Goal: Task Accomplishment & Management: Complete application form

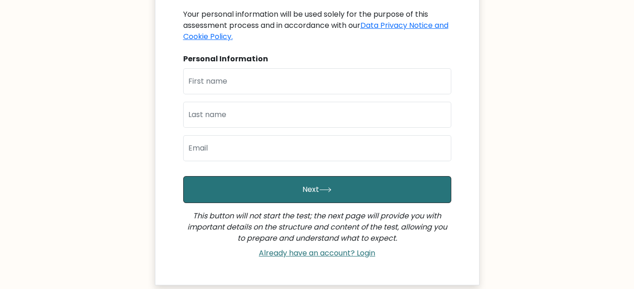
scroll to position [93, 0]
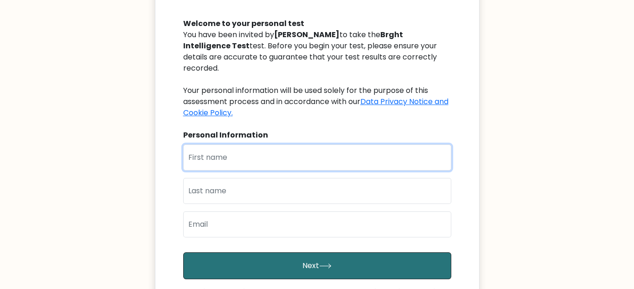
click at [267, 148] on input "text" at bounding box center [317, 157] width 268 height 26
type input "ESTHER"
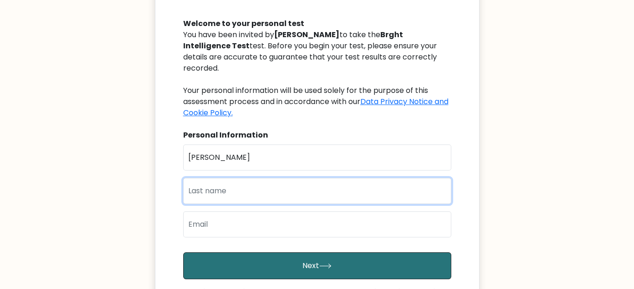
type input "NJOROGE"
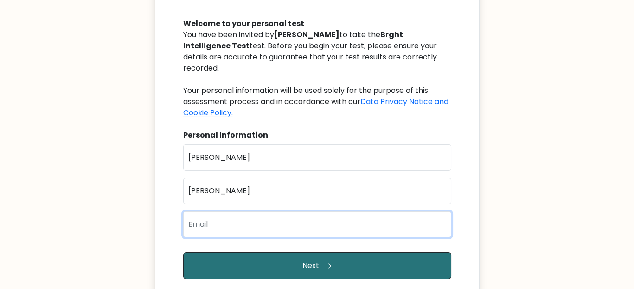
type input "wanjiruesthern65@gmail.com"
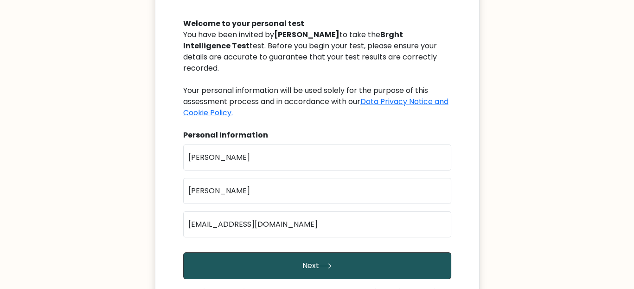
click at [285, 253] on button "Next" at bounding box center [317, 265] width 268 height 27
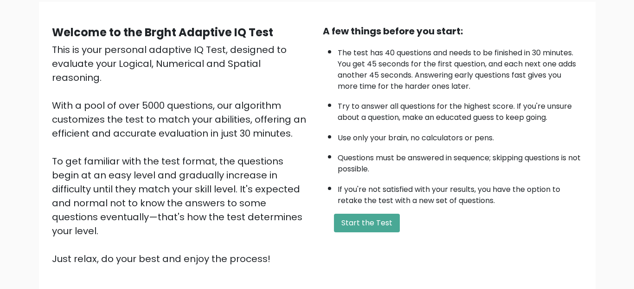
scroll to position [93, 0]
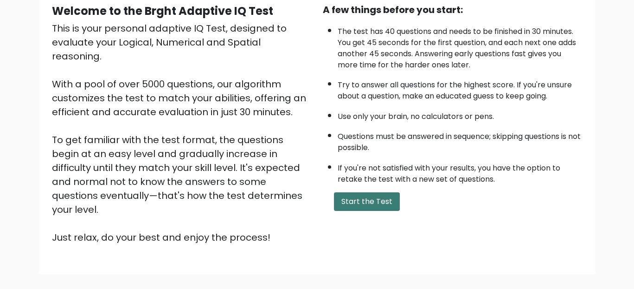
click at [347, 196] on button "Start the Test" at bounding box center [367, 201] width 66 height 19
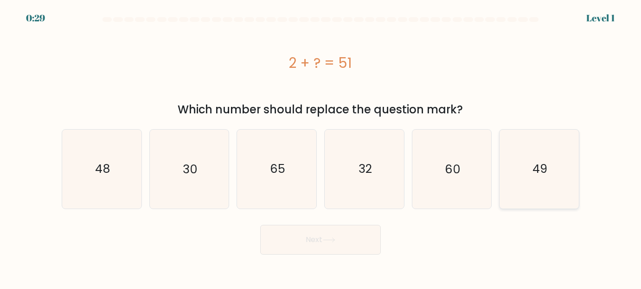
click at [541, 161] on text "49" at bounding box center [540, 168] width 15 height 17
click at [321, 147] on input "f. 49" at bounding box center [321, 145] width 0 height 2
radio input "true"
click at [346, 245] on button "Next" at bounding box center [320, 240] width 121 height 30
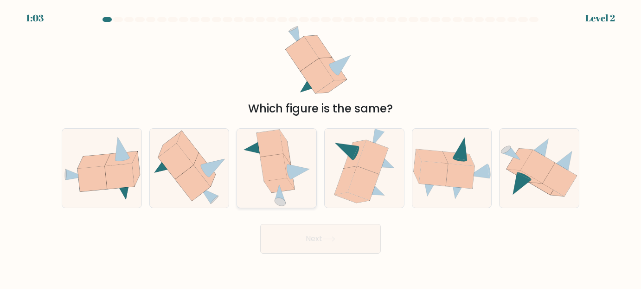
click at [265, 168] on icon at bounding box center [273, 167] width 26 height 27
click at [321, 147] on input "c." at bounding box center [321, 145] width 0 height 2
radio input "true"
click at [324, 234] on button "Next" at bounding box center [320, 239] width 121 height 30
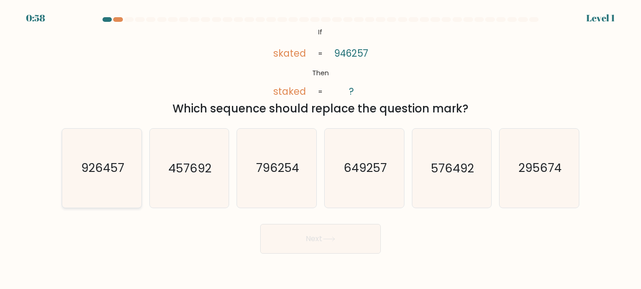
click at [108, 167] on text "926457" at bounding box center [102, 167] width 43 height 17
click at [321, 147] on input "a. 926457" at bounding box center [321, 145] width 0 height 2
radio input "true"
click at [360, 246] on button "Next" at bounding box center [320, 239] width 121 height 30
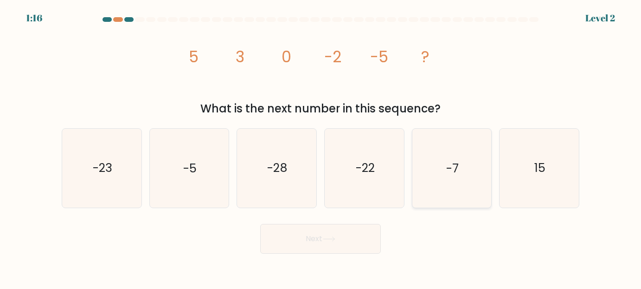
click at [449, 166] on text "-7" at bounding box center [452, 167] width 13 height 17
click at [321, 147] on input "e. -7" at bounding box center [321, 145] width 0 height 2
radio input "true"
click at [353, 240] on button "Next" at bounding box center [320, 239] width 121 height 30
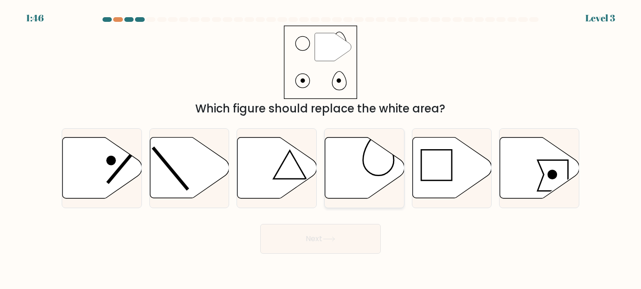
click at [354, 159] on icon at bounding box center [364, 167] width 79 height 61
click at [321, 147] on input "d." at bounding box center [321, 145] width 0 height 2
radio input "true"
click at [353, 245] on button "Next" at bounding box center [320, 239] width 121 height 30
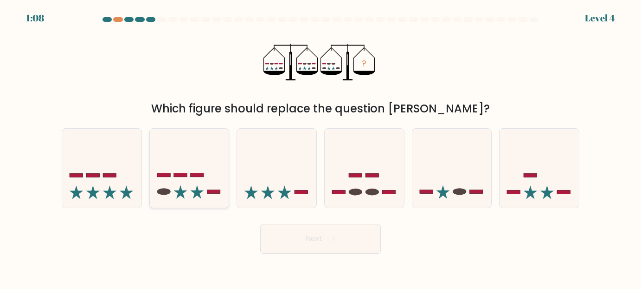
click at [210, 174] on icon at bounding box center [189, 167] width 79 height 65
click at [321, 147] on input "b." at bounding box center [321, 145] width 0 height 2
radio input "true"
click at [114, 185] on icon at bounding box center [101, 167] width 79 height 65
click at [321, 147] on input "a." at bounding box center [321, 145] width 0 height 2
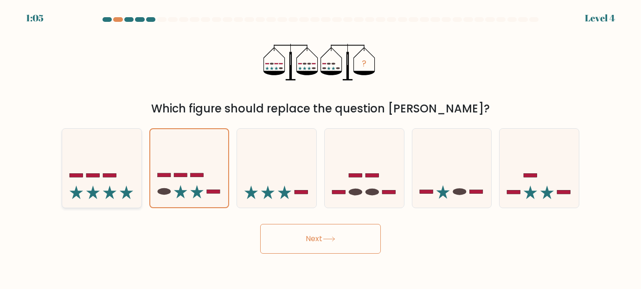
radio input "true"
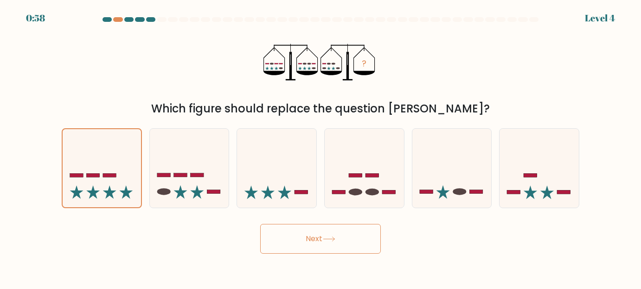
click at [339, 237] on button "Next" at bounding box center [320, 239] width 121 height 30
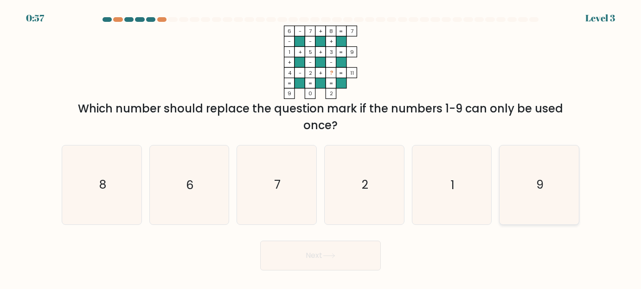
click at [523, 171] on icon "9" at bounding box center [539, 184] width 78 height 78
click at [321, 147] on input "f. 9" at bounding box center [321, 145] width 0 height 2
radio input "true"
click at [351, 263] on button "Next" at bounding box center [320, 255] width 121 height 30
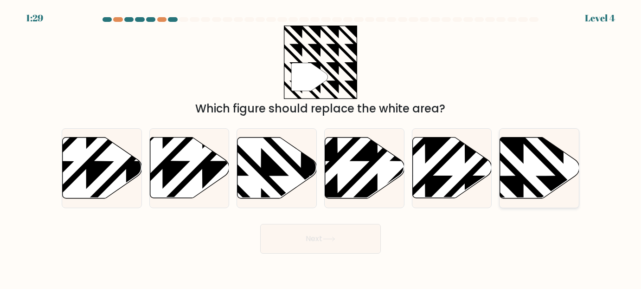
click at [523, 161] on icon at bounding box center [564, 136] width 160 height 160
click at [321, 147] on input "f." at bounding box center [321, 145] width 0 height 2
radio input "true"
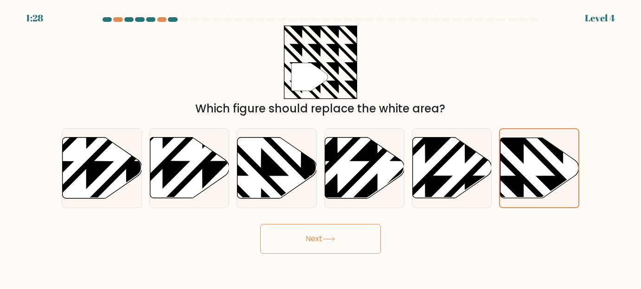
click at [335, 238] on icon at bounding box center [329, 238] width 13 height 5
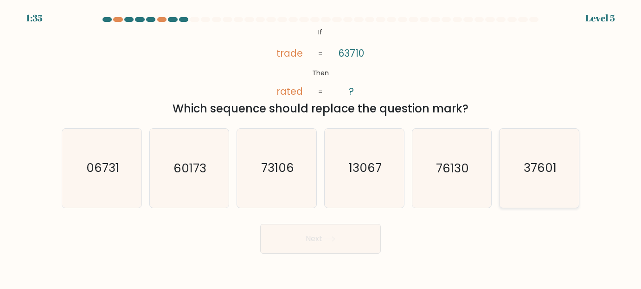
click at [529, 191] on icon "37601" at bounding box center [539, 168] width 78 height 78
click at [321, 147] on input "f. 37601" at bounding box center [321, 145] width 0 height 2
radio input "true"
click at [379, 242] on button "Next" at bounding box center [320, 239] width 121 height 30
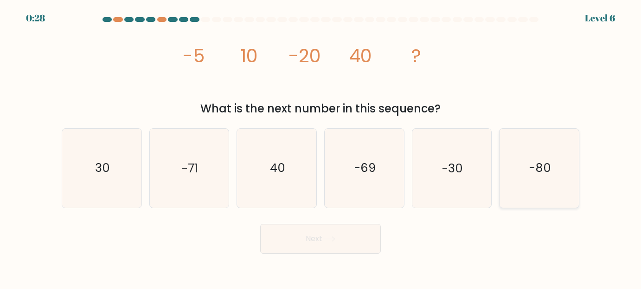
click at [534, 175] on text "-80" at bounding box center [540, 167] width 22 height 17
click at [321, 147] on input "f. -80" at bounding box center [321, 145] width 0 height 2
radio input "true"
click at [345, 248] on button "Next" at bounding box center [320, 239] width 121 height 30
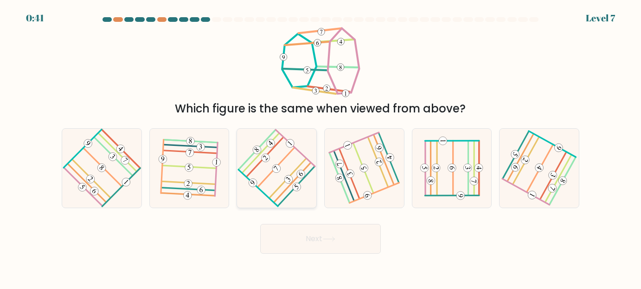
click at [264, 166] on icon at bounding box center [276, 167] width 62 height 63
click at [321, 147] on input "c." at bounding box center [321, 145] width 0 height 2
radio input "true"
click at [325, 251] on button "Next" at bounding box center [320, 239] width 121 height 30
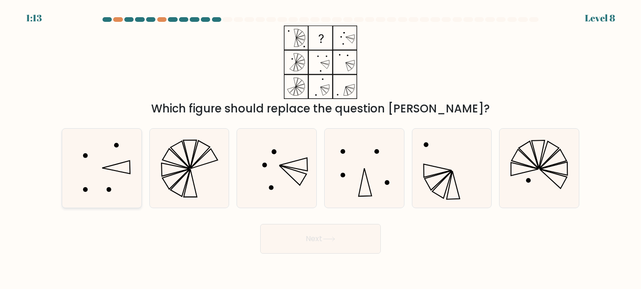
click at [84, 163] on icon at bounding box center [102, 168] width 78 height 78
click at [321, 147] on input "a." at bounding box center [321, 145] width 0 height 2
radio input "true"
click at [329, 243] on button "Next" at bounding box center [320, 239] width 121 height 30
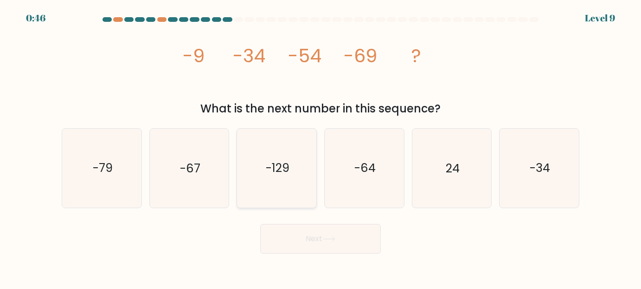
click at [279, 180] on icon "-129" at bounding box center [277, 168] width 78 height 78
click at [321, 147] on input "c. -129" at bounding box center [321, 145] width 0 height 2
radio input "true"
click at [307, 242] on button "Next" at bounding box center [320, 239] width 121 height 30
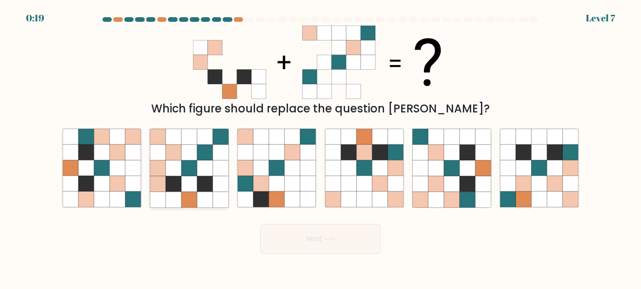
click at [205, 171] on icon at bounding box center [205, 168] width 16 height 16
click at [321, 147] on input "b." at bounding box center [321, 145] width 0 height 2
radio input "true"
click at [292, 236] on button "Next" at bounding box center [320, 239] width 121 height 30
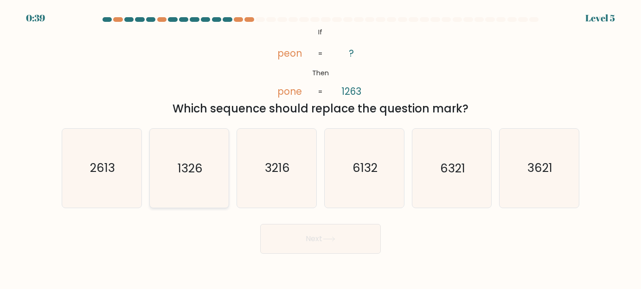
click at [191, 174] on text "1326" at bounding box center [190, 167] width 25 height 17
click at [321, 147] on input "b. 1326" at bounding box center [321, 145] width 0 height 2
radio input "true"
click at [305, 244] on button "Next" at bounding box center [320, 239] width 121 height 30
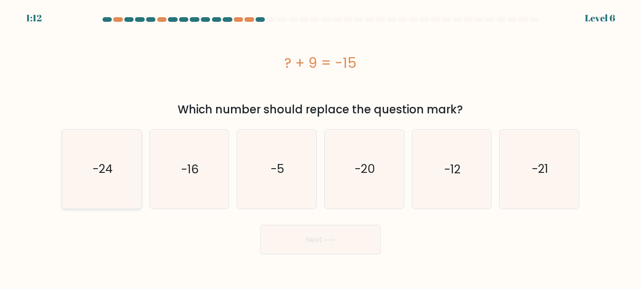
drag, startPoint x: 118, startPoint y: 143, endPoint x: 129, endPoint y: 154, distance: 14.8
click at [118, 144] on icon "-24" at bounding box center [102, 168] width 78 height 78
click at [321, 144] on input "a. -24" at bounding box center [321, 145] width 0 height 2
radio input "true"
click at [319, 241] on button "Next" at bounding box center [320, 240] width 121 height 30
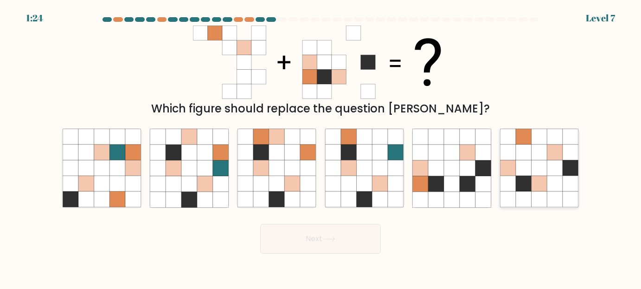
click at [555, 195] on icon at bounding box center [555, 199] width 16 height 16
click at [321, 147] on input "f." at bounding box center [321, 145] width 0 height 2
radio input "true"
click at [377, 248] on button "Next" at bounding box center [320, 239] width 121 height 30
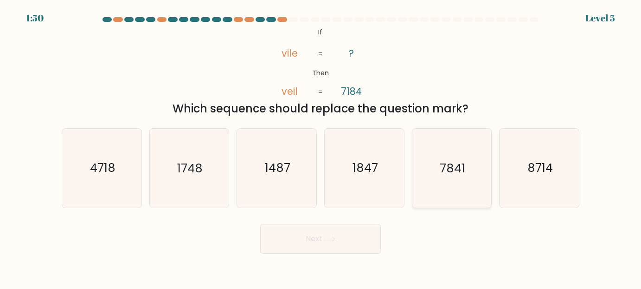
click at [451, 178] on icon "7841" at bounding box center [451, 168] width 78 height 78
click at [321, 147] on input "e. 7841" at bounding box center [321, 145] width 0 height 2
radio input "true"
click at [296, 247] on button "Next" at bounding box center [320, 239] width 121 height 30
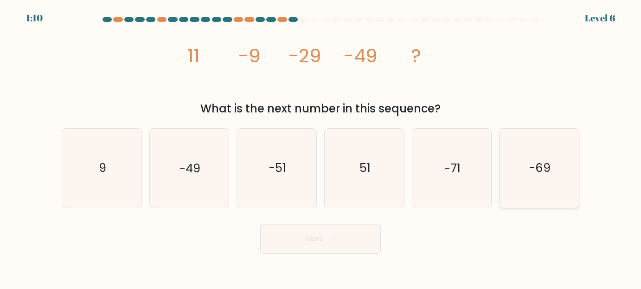
click at [545, 167] on text "-69" at bounding box center [539, 167] width 21 height 17
click at [321, 147] on input "f. -69" at bounding box center [321, 145] width 0 height 2
radio input "true"
click at [360, 245] on button "Next" at bounding box center [320, 239] width 121 height 30
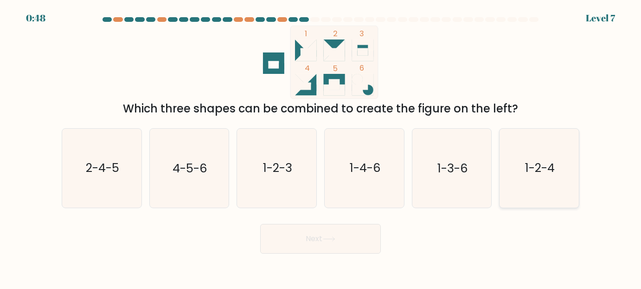
click at [518, 190] on icon "1-2-4" at bounding box center [539, 168] width 78 height 78
click at [321, 147] on input "f. 1-2-4" at bounding box center [321, 145] width 0 height 2
radio input "true"
click at [319, 246] on button "Next" at bounding box center [320, 239] width 121 height 30
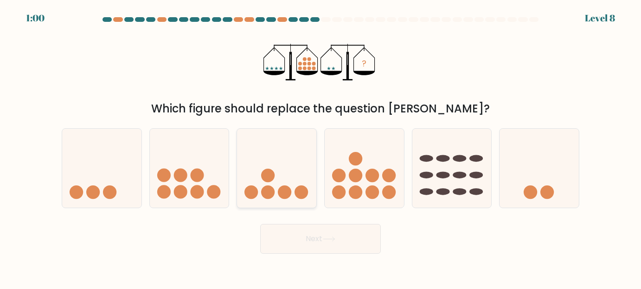
click at [276, 179] on icon at bounding box center [276, 167] width 79 height 65
click at [321, 147] on input "c." at bounding box center [321, 145] width 0 height 2
radio input "true"
click at [359, 240] on button "Next" at bounding box center [320, 239] width 121 height 30
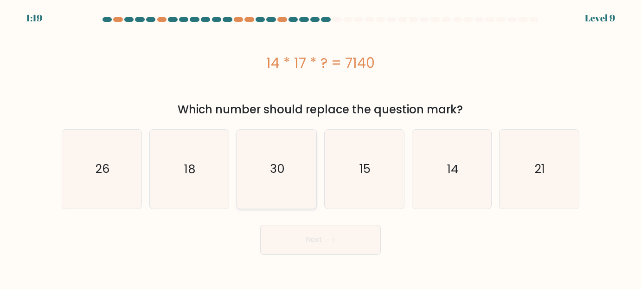
click at [248, 193] on icon "30" at bounding box center [277, 168] width 78 height 78
click at [321, 147] on input "c. 30" at bounding box center [321, 145] width 0 height 2
radio input "true"
click at [295, 234] on button "Next" at bounding box center [320, 240] width 121 height 30
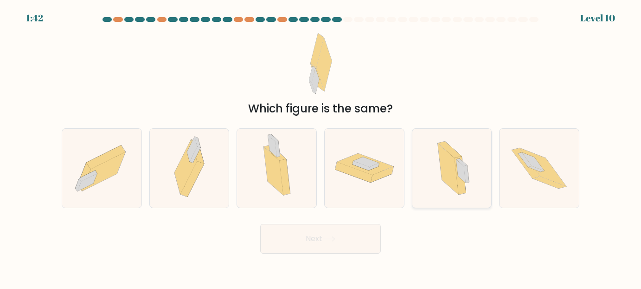
click at [471, 174] on icon at bounding box center [451, 168] width 47 height 78
click at [321, 147] on input "e." at bounding box center [321, 145] width 0 height 2
radio input "true"
click at [373, 245] on button "Next" at bounding box center [320, 239] width 121 height 30
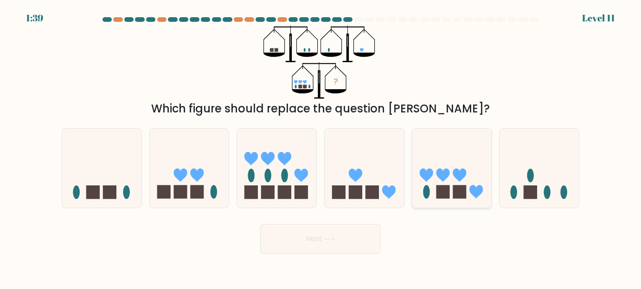
click at [469, 186] on icon at bounding box center [451, 167] width 79 height 65
click at [321, 147] on input "e." at bounding box center [321, 145] width 0 height 2
radio input "true"
click at [328, 244] on button "Next" at bounding box center [320, 239] width 121 height 30
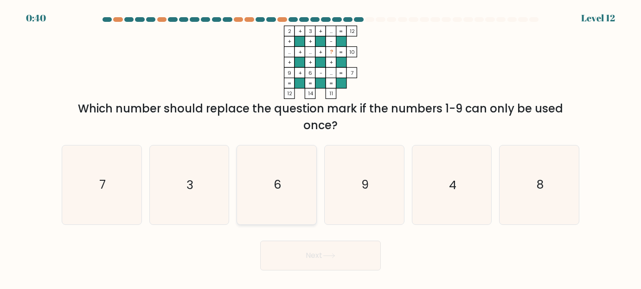
click at [294, 190] on icon "6" at bounding box center [277, 184] width 78 height 78
click at [321, 147] on input "c. 6" at bounding box center [321, 145] width 0 height 2
radio input "true"
click at [436, 176] on icon "4" at bounding box center [451, 184] width 78 height 78
click at [321, 147] on input "e. 4" at bounding box center [321, 145] width 0 height 2
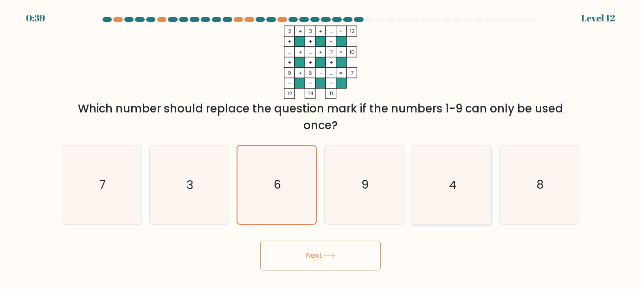
radio input "true"
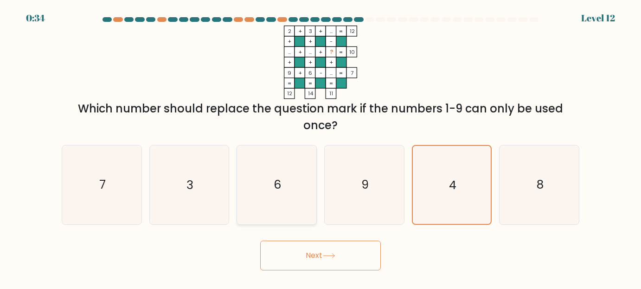
click at [291, 193] on icon "6" at bounding box center [277, 184] width 78 height 78
click at [321, 147] on input "c. 6" at bounding box center [321, 145] width 0 height 2
radio input "true"
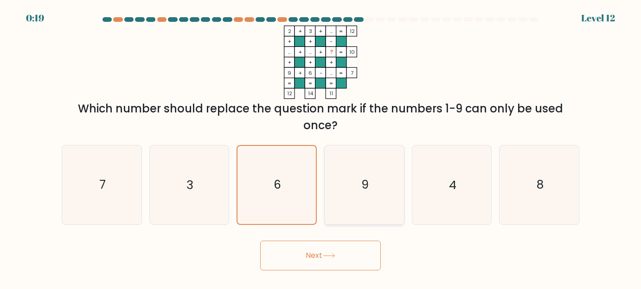
click at [350, 195] on icon "9" at bounding box center [364, 184] width 78 height 78
click at [321, 147] on input "d. 9" at bounding box center [321, 145] width 0 height 2
radio input "true"
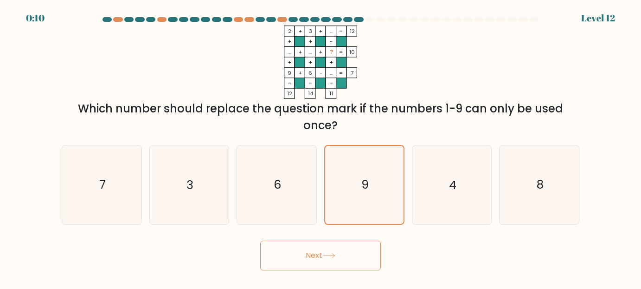
click at [346, 250] on button "Next" at bounding box center [320, 255] width 121 height 30
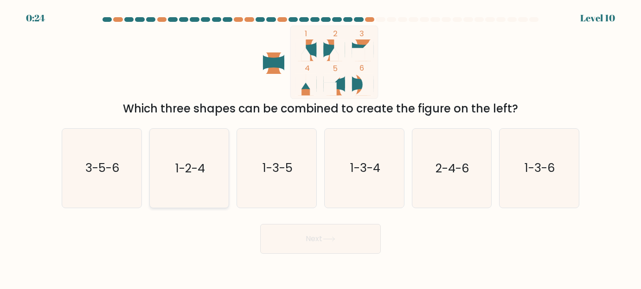
click at [208, 162] on icon "1-2-4" at bounding box center [189, 168] width 78 height 78
click at [321, 147] on input "b. 1-2-4" at bounding box center [321, 145] width 0 height 2
radio input "true"
click at [311, 235] on button "Next" at bounding box center [320, 239] width 121 height 30
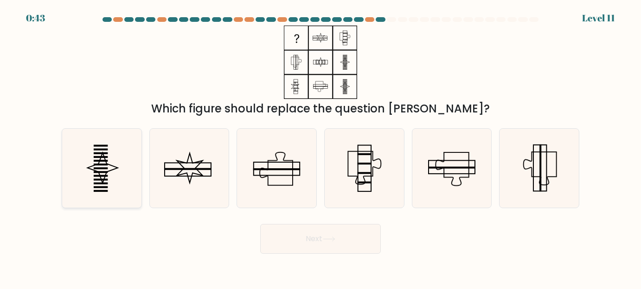
click at [109, 162] on icon at bounding box center [102, 168] width 78 height 78
click at [321, 147] on input "a." at bounding box center [321, 145] width 0 height 2
radio input "true"
click at [339, 240] on button "Next" at bounding box center [320, 239] width 121 height 30
click at [334, 236] on icon at bounding box center [329, 238] width 13 height 5
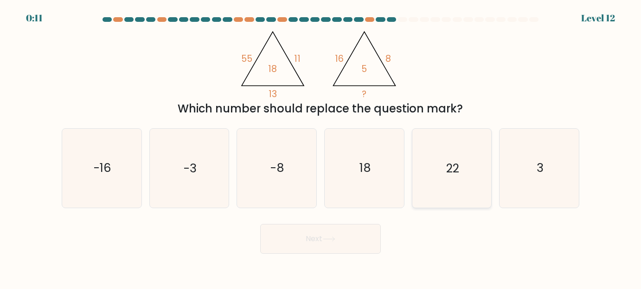
click at [432, 162] on icon "22" at bounding box center [451, 168] width 78 height 78
click at [321, 147] on input "e. 22" at bounding box center [321, 145] width 0 height 2
radio input "true"
click at [340, 233] on button "Next" at bounding box center [320, 239] width 121 height 30
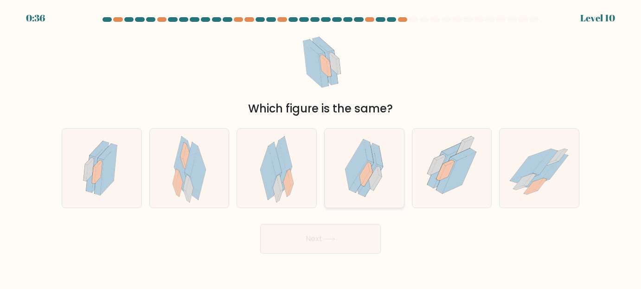
click at [373, 162] on icon at bounding box center [369, 150] width 10 height 23
click at [321, 147] on input "d." at bounding box center [321, 145] width 0 height 2
radio input "true"
click at [373, 235] on button "Next" at bounding box center [320, 239] width 121 height 30
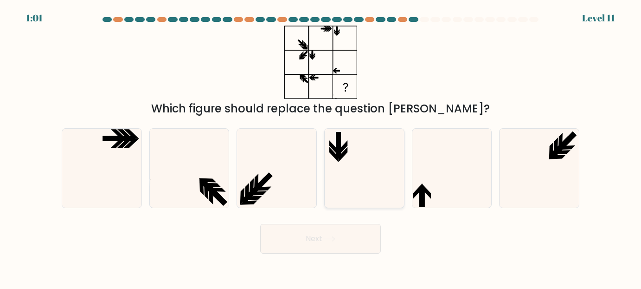
click at [340, 152] on icon at bounding box center [338, 149] width 5 height 20
click at [321, 147] on input "d." at bounding box center [321, 145] width 0 height 2
radio input "true"
click at [338, 242] on button "Next" at bounding box center [320, 239] width 121 height 30
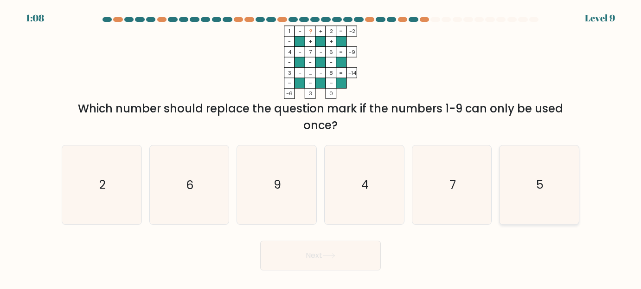
click at [576, 184] on icon "5" at bounding box center [539, 184] width 78 height 78
click at [321, 147] on input "f. 5" at bounding box center [321, 145] width 0 height 2
radio input "true"
click at [295, 255] on button "Next" at bounding box center [320, 255] width 121 height 30
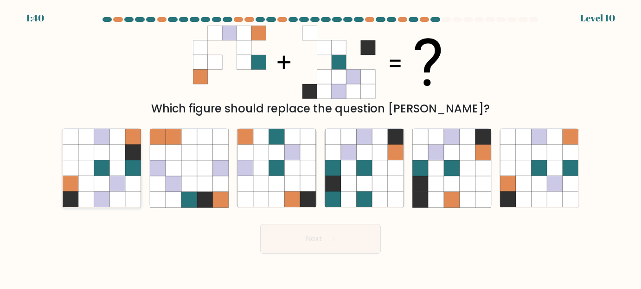
click at [133, 166] on icon at bounding box center [133, 168] width 16 height 16
click at [321, 147] on input "a." at bounding box center [321, 145] width 0 height 2
radio input "true"
click at [327, 244] on button "Next" at bounding box center [320, 239] width 121 height 30
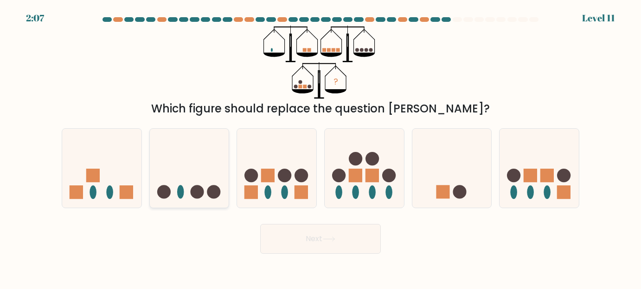
click at [193, 170] on icon at bounding box center [189, 167] width 79 height 65
click at [321, 147] on input "b." at bounding box center [321, 145] width 0 height 2
radio input "true"
click at [353, 244] on button "Next" at bounding box center [320, 239] width 121 height 30
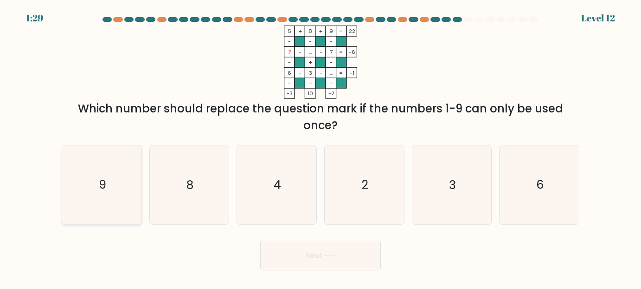
click at [95, 206] on icon "9" at bounding box center [102, 184] width 78 height 78
click at [321, 147] on input "a. 9" at bounding box center [321, 145] width 0 height 2
radio input "true"
click at [289, 251] on button "Next" at bounding box center [320, 255] width 121 height 30
click at [302, 259] on button "Next" at bounding box center [320, 255] width 121 height 30
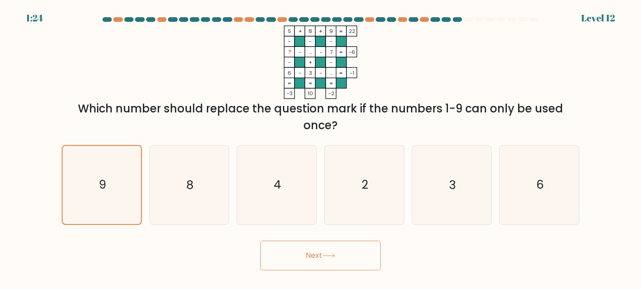
click at [325, 255] on button "Next" at bounding box center [320, 255] width 121 height 30
drag, startPoint x: 367, startPoint y: 257, endPoint x: 361, endPoint y: 260, distance: 7.3
click at [362, 259] on button "Next" at bounding box center [320, 255] width 121 height 30
click at [361, 262] on button "Next" at bounding box center [320, 255] width 121 height 30
click at [360, 262] on button "Next" at bounding box center [320, 255] width 121 height 30
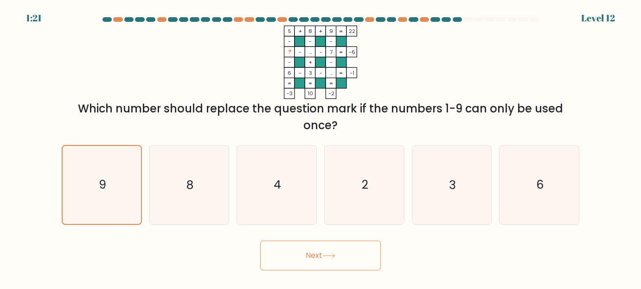
click at [357, 259] on button "Next" at bounding box center [320, 255] width 121 height 30
click at [319, 252] on button "Next" at bounding box center [320, 255] width 121 height 30
click at [316, 254] on button "Next" at bounding box center [320, 255] width 121 height 30
click at [316, 255] on button "Next" at bounding box center [320, 255] width 121 height 30
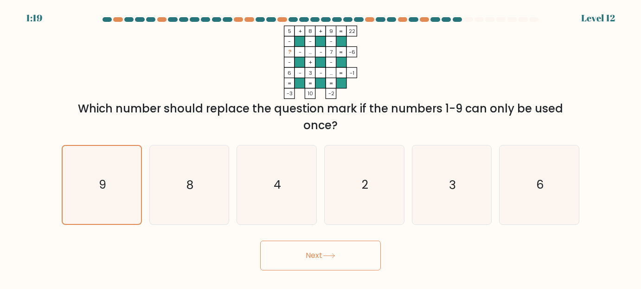
click at [322, 257] on button "Next" at bounding box center [320, 255] width 121 height 30
drag, startPoint x: 322, startPoint y: 257, endPoint x: 125, endPoint y: 192, distance: 207.7
click at [125, 192] on form at bounding box center [320, 143] width 641 height 253
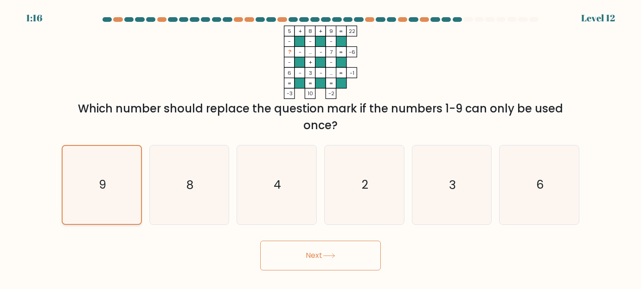
click at [125, 192] on icon "9" at bounding box center [101, 184] width 77 height 77
click at [321, 147] on input "a. 9" at bounding box center [321, 145] width 0 height 2
click at [285, 255] on button "Next" at bounding box center [320, 255] width 121 height 30
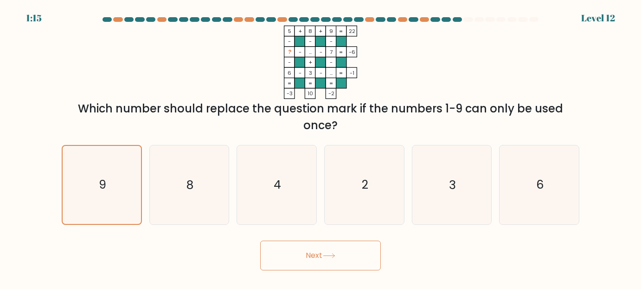
click at [285, 255] on button "Next" at bounding box center [320, 255] width 121 height 30
drag, startPoint x: 285, startPoint y: 255, endPoint x: 325, endPoint y: 248, distance: 40.4
click at [325, 248] on button "Next" at bounding box center [320, 255] width 121 height 30
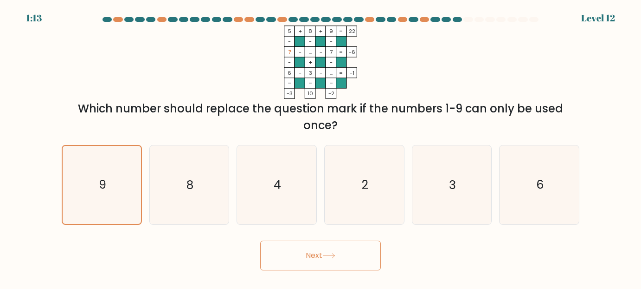
click at [332, 262] on button "Next" at bounding box center [320, 255] width 121 height 30
click at [331, 257] on icon at bounding box center [329, 255] width 13 height 5
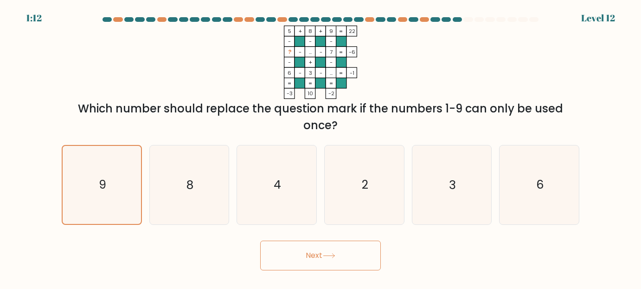
click at [331, 257] on icon at bounding box center [329, 255] width 13 height 5
click at [125, 46] on div "5 + 8 + 9 22 - - - ? - ... - 7 -6 - + - 6 - 3 - ... = -1 = = = = -3 10 -2 = Whi…" at bounding box center [320, 80] width 529 height 108
click at [340, 44] on rect at bounding box center [341, 41] width 10 height 10
click at [288, 54] on tspan "?" at bounding box center [289, 51] width 3 height 7
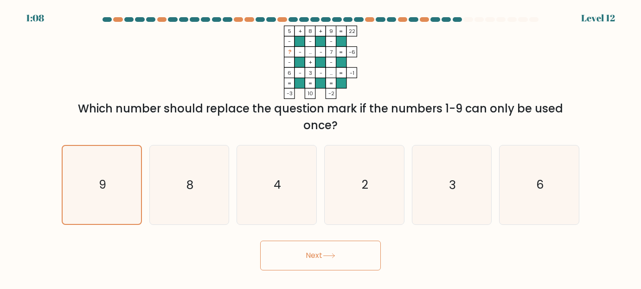
click at [288, 54] on tspan "?" at bounding box center [289, 51] width 3 height 7
drag, startPoint x: 294, startPoint y: 158, endPoint x: 292, endPoint y: 186, distance: 28.4
click at [294, 158] on icon "4" at bounding box center [277, 184] width 78 height 78
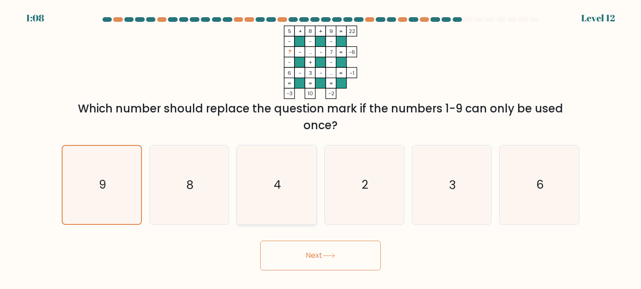
click at [321, 147] on input "c. 4" at bounding box center [321, 145] width 0 height 2
radio input "true"
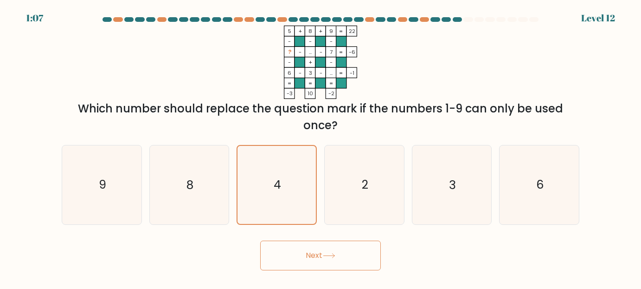
click at [303, 253] on button "Next" at bounding box center [320, 255] width 121 height 30
drag, startPoint x: 178, startPoint y: 187, endPoint x: 213, endPoint y: 225, distance: 51.2
click at [178, 187] on icon "8" at bounding box center [189, 184] width 78 height 78
click at [321, 147] on input "b. 8" at bounding box center [321, 145] width 0 height 2
radio input "true"
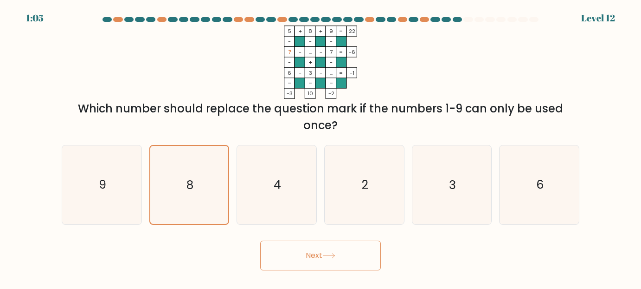
click at [262, 249] on button "Next" at bounding box center [320, 255] width 121 height 30
click at [291, 254] on button "Next" at bounding box center [320, 255] width 121 height 30
click at [348, 263] on button "Next" at bounding box center [320, 255] width 121 height 30
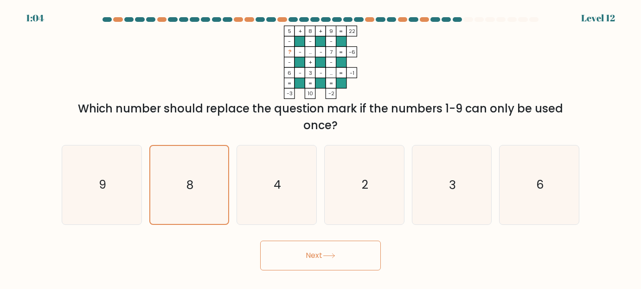
click at [351, 262] on button "Next" at bounding box center [320, 255] width 121 height 30
click at [353, 261] on button "Next" at bounding box center [320, 255] width 121 height 30
click at [307, 271] on body "1:02 Level 12" at bounding box center [320, 144] width 641 height 289
click at [308, 257] on button "Next" at bounding box center [320, 255] width 121 height 30
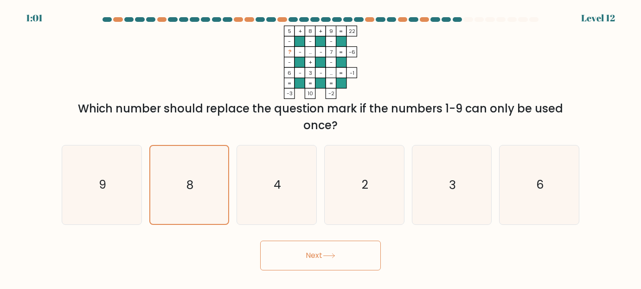
click at [308, 257] on button "Next" at bounding box center [320, 255] width 121 height 30
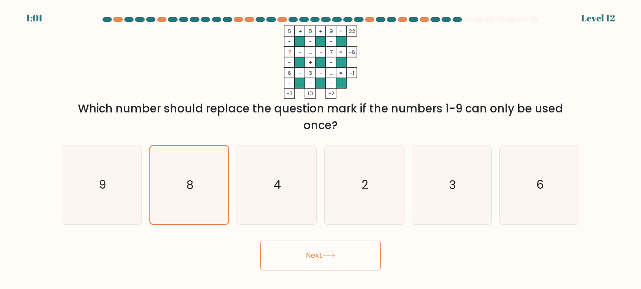
click at [308, 257] on button "Next" at bounding box center [320, 255] width 121 height 30
drag, startPoint x: 308, startPoint y: 257, endPoint x: 273, endPoint y: 247, distance: 36.3
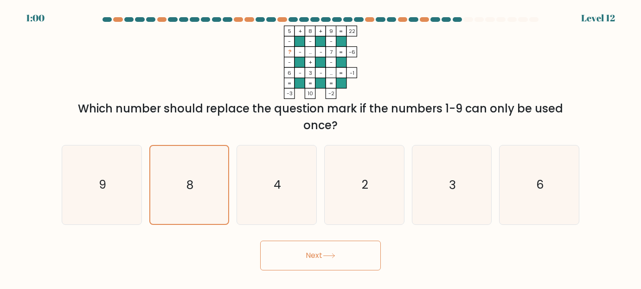
click at [309, 257] on button "Next" at bounding box center [320, 255] width 121 height 30
click at [233, 248] on div "Next" at bounding box center [320, 253] width 529 height 34
click at [221, 242] on div "Next" at bounding box center [320, 253] width 529 height 34
drag, startPoint x: 83, startPoint y: 158, endPoint x: 90, endPoint y: 167, distance: 11.2
click at [83, 159] on icon "9" at bounding box center [102, 184] width 78 height 78
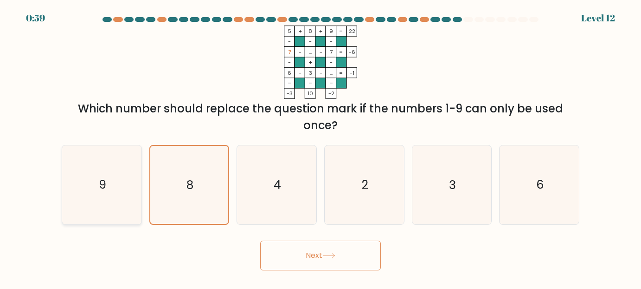
click at [321, 147] on input "a. 9" at bounding box center [321, 145] width 0 height 2
radio input "true"
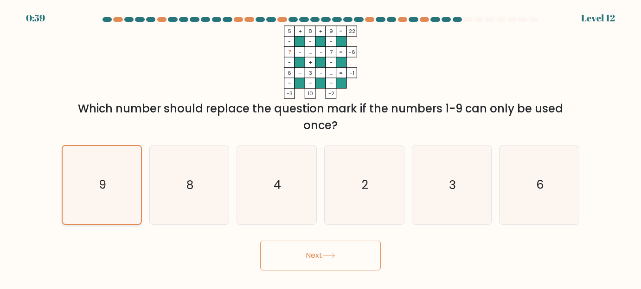
click at [90, 167] on icon "9" at bounding box center [101, 184] width 77 height 77
click at [321, 147] on input "a. 9" at bounding box center [321, 145] width 0 height 2
click at [323, 266] on button "Next" at bounding box center [320, 255] width 121 height 30
click at [325, 254] on icon at bounding box center [329, 255] width 13 height 5
click at [326, 254] on icon at bounding box center [329, 255] width 13 height 5
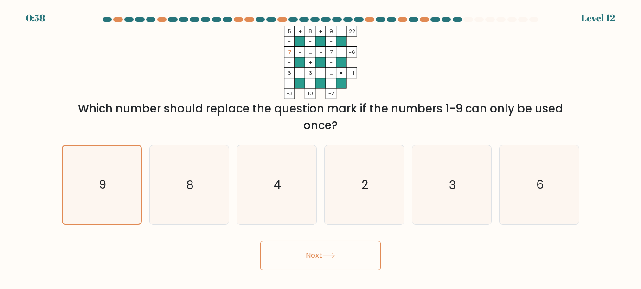
click at [326, 254] on icon at bounding box center [329, 255] width 13 height 5
click at [389, 180] on icon "2" at bounding box center [364, 184] width 78 height 78
click at [321, 147] on input "d. 2" at bounding box center [321, 145] width 0 height 2
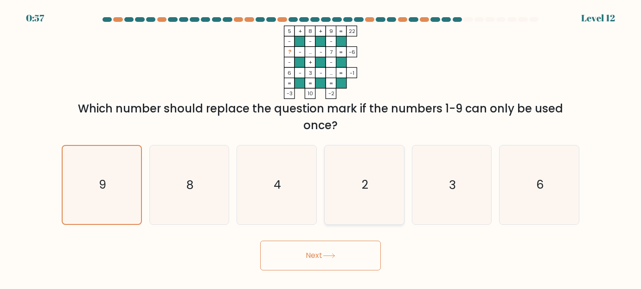
radio input "true"
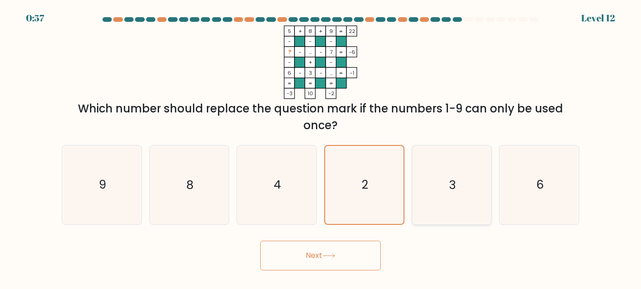
click at [435, 179] on icon "3" at bounding box center [451, 184] width 78 height 78
click at [321, 147] on input "e. 3" at bounding box center [321, 145] width 0 height 2
radio input "true"
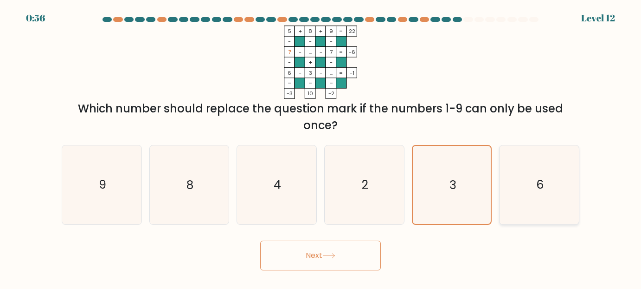
click at [511, 178] on icon "6" at bounding box center [539, 184] width 78 height 78
click at [321, 147] on input "f. 6" at bounding box center [321, 145] width 0 height 2
radio input "true"
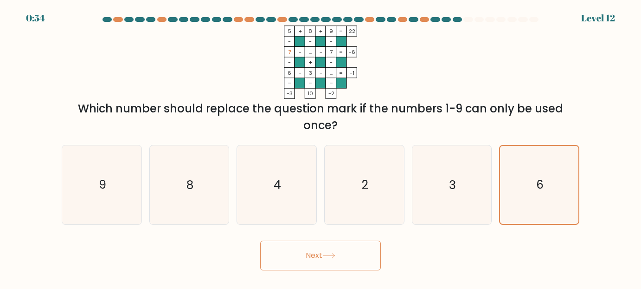
click at [178, 256] on div "Next" at bounding box center [320, 253] width 529 height 34
click at [385, 269] on div "Next" at bounding box center [320, 253] width 529 height 34
click at [376, 258] on button "Next" at bounding box center [320, 255] width 121 height 30
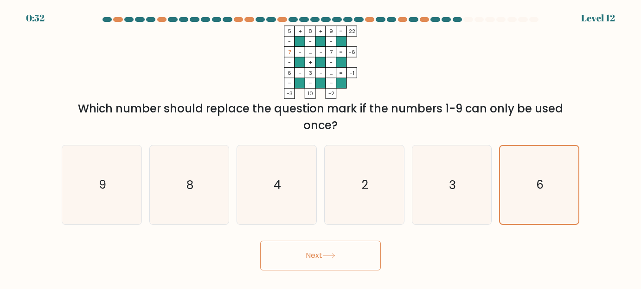
click at [317, 251] on button "Next" at bounding box center [320, 255] width 121 height 30
click at [324, 255] on button "Next" at bounding box center [320, 255] width 121 height 30
click at [467, 19] on div at bounding box center [467, 19] width 9 height 5
click at [346, 250] on button "Next" at bounding box center [320, 255] width 121 height 30
click at [598, 20] on form at bounding box center [320, 143] width 641 height 253
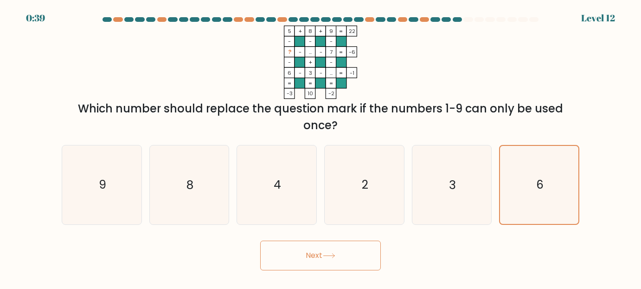
click at [598, 20] on form at bounding box center [320, 143] width 641 height 253
click at [346, 252] on button "Next" at bounding box center [320, 255] width 121 height 30
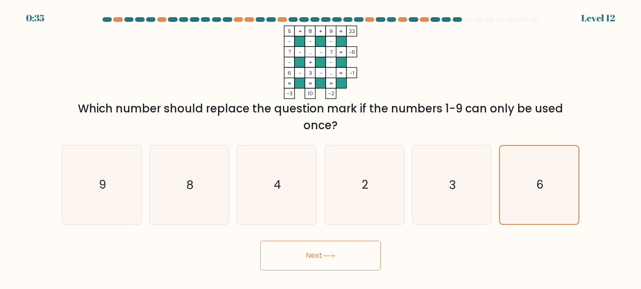
click at [346, 252] on button "Next" at bounding box center [320, 255] width 121 height 30
drag, startPoint x: 346, startPoint y: 252, endPoint x: 345, endPoint y: 232, distance: 19.5
click at [345, 232] on form at bounding box center [320, 143] width 641 height 253
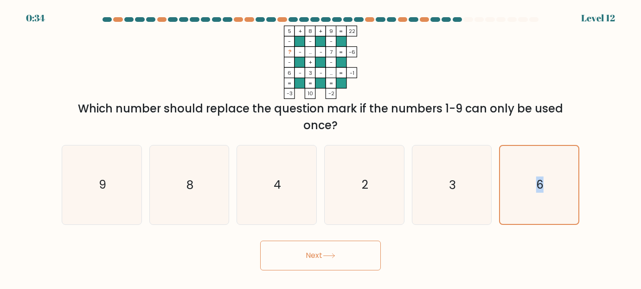
click at [345, 232] on form at bounding box center [320, 143] width 641 height 253
drag, startPoint x: 345, startPoint y: 232, endPoint x: 316, endPoint y: 257, distance: 37.2
click at [316, 257] on form at bounding box center [320, 143] width 641 height 253
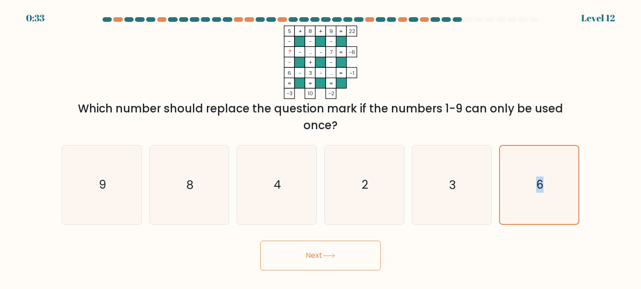
click at [316, 257] on button "Next" at bounding box center [320, 255] width 121 height 30
click at [84, 190] on icon "9" at bounding box center [102, 184] width 78 height 78
click at [321, 147] on input "a. 9" at bounding box center [321, 145] width 0 height 2
radio input "true"
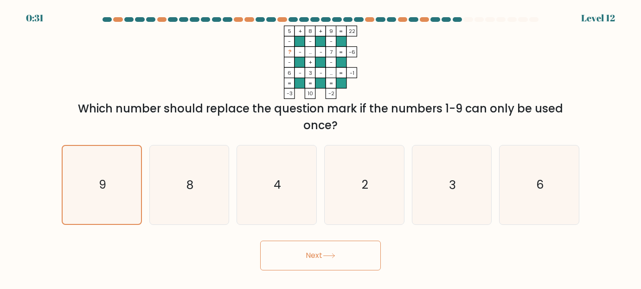
click at [311, 256] on button "Next" at bounding box center [320, 255] width 121 height 30
click at [312, 256] on button "Next" at bounding box center [320, 255] width 121 height 30
click at [325, 257] on icon at bounding box center [329, 255] width 13 height 5
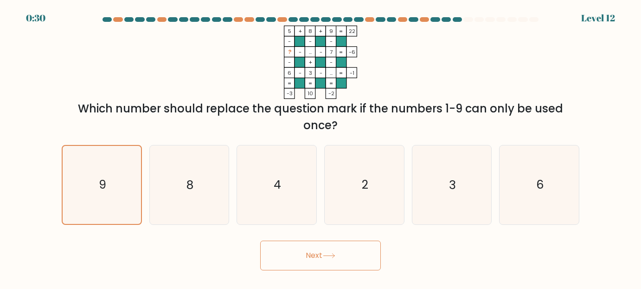
click at [325, 257] on icon at bounding box center [329, 255] width 13 height 5
click at [325, 253] on icon at bounding box center [329, 255] width 13 height 5
click at [325, 253] on button "Next" at bounding box center [320, 255] width 121 height 30
click at [324, 253] on button "Next" at bounding box center [320, 255] width 121 height 30
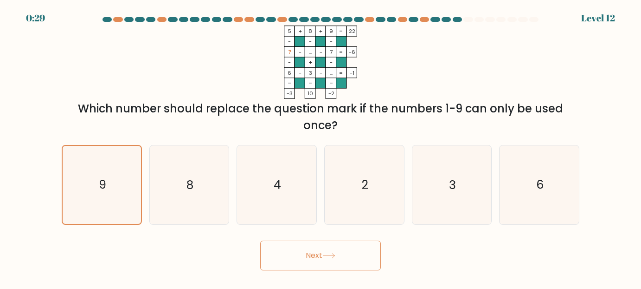
click at [324, 253] on button "Next" at bounding box center [320, 255] width 121 height 30
click at [307, 123] on div "Which number should replace the question mark if the numbers 1-9 can only be us…" at bounding box center [320, 116] width 507 height 33
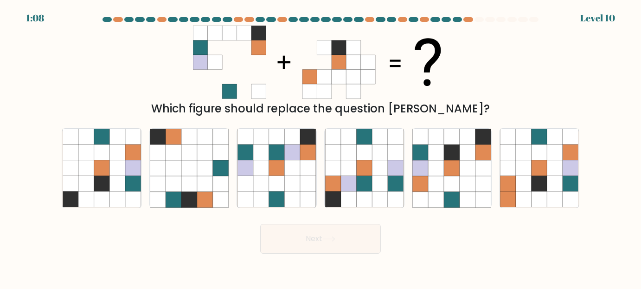
click at [476, 22] on div at bounding box center [320, 21] width 529 height 8
click at [479, 20] on div at bounding box center [479, 19] width 9 height 5
click at [490, 20] on div at bounding box center [489, 19] width 9 height 5
click at [131, 94] on div "Which figure should replace the question mark?" at bounding box center [320, 71] width 529 height 91
click at [290, 177] on icon at bounding box center [293, 184] width 16 height 16
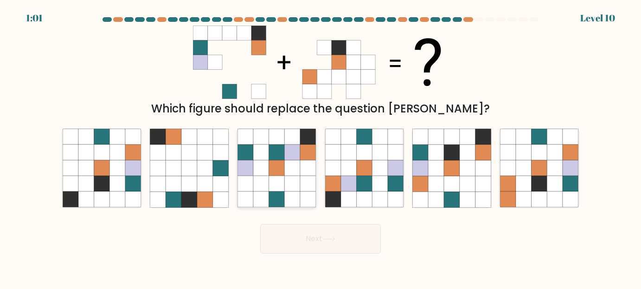
click at [321, 147] on input "c." at bounding box center [321, 145] width 0 height 2
radio input "true"
click at [337, 242] on button "Next" at bounding box center [320, 239] width 121 height 30
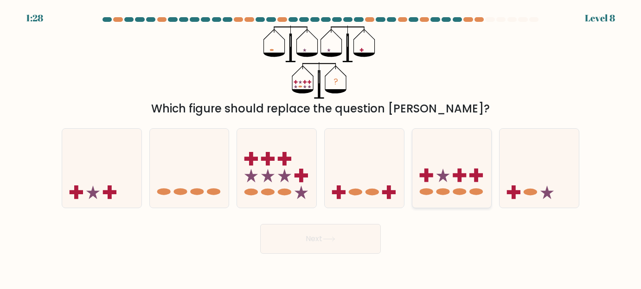
click at [477, 180] on rect at bounding box center [476, 174] width 4 height 13
click at [321, 147] on input "e." at bounding box center [321, 145] width 0 height 2
radio input "true"
click at [354, 242] on button "Next" at bounding box center [320, 239] width 121 height 30
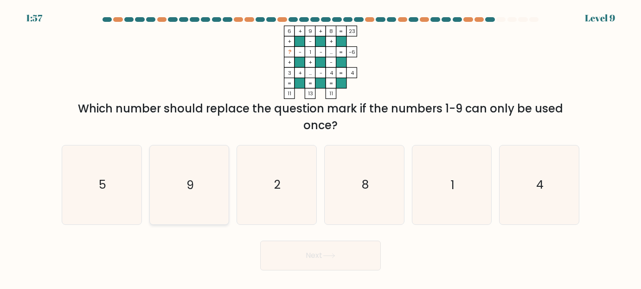
click at [206, 199] on icon "9" at bounding box center [189, 184] width 78 height 78
click at [321, 147] on input "b. 9" at bounding box center [321, 145] width 0 height 2
radio input "true"
click at [318, 263] on button "Next" at bounding box center [320, 255] width 121 height 30
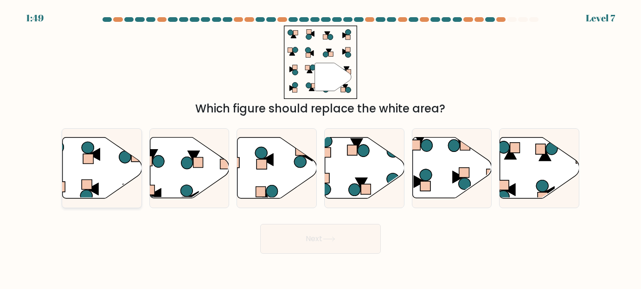
click at [103, 181] on icon at bounding box center [102, 167] width 79 height 61
click at [321, 147] on input "a." at bounding box center [321, 145] width 0 height 2
radio input "true"
click at [315, 237] on button "Next" at bounding box center [320, 239] width 121 height 30
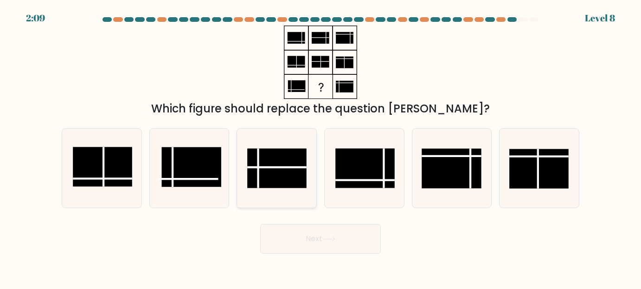
click at [275, 170] on rect at bounding box center [276, 167] width 59 height 39
click at [321, 147] on input "c." at bounding box center [321, 145] width 0 height 2
radio input "true"
click at [307, 231] on button "Next" at bounding box center [320, 239] width 121 height 30
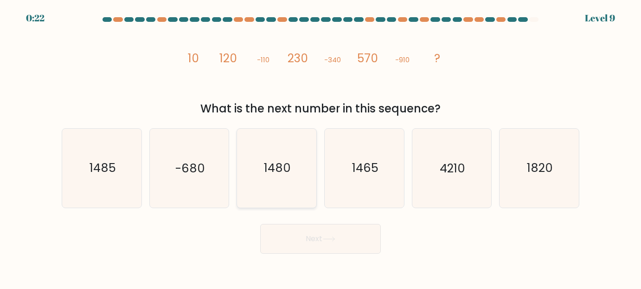
click at [289, 157] on icon "1480" at bounding box center [277, 168] width 78 height 78
click at [321, 147] on input "c. 1480" at bounding box center [321, 145] width 0 height 2
radio input "true"
click at [314, 242] on button "Next" at bounding box center [320, 239] width 121 height 30
click at [206, 155] on icon "-680" at bounding box center [189, 168] width 78 height 78
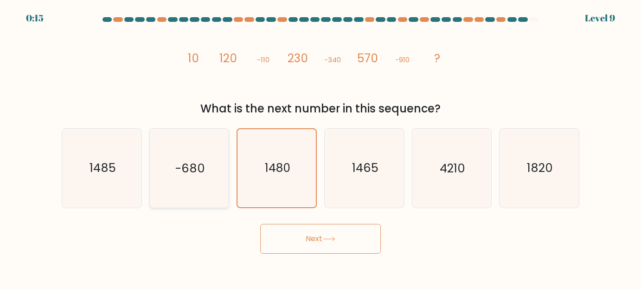
click at [321, 147] on input "b. -680" at bounding box center [321, 145] width 0 height 2
radio input "true"
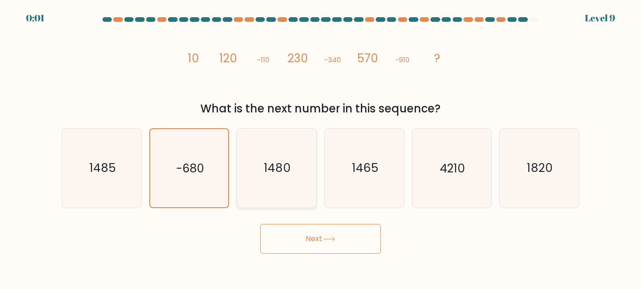
click at [305, 192] on icon "1480" at bounding box center [277, 168] width 78 height 78
click at [321, 147] on input "c. 1480" at bounding box center [321, 145] width 0 height 2
radio input "true"
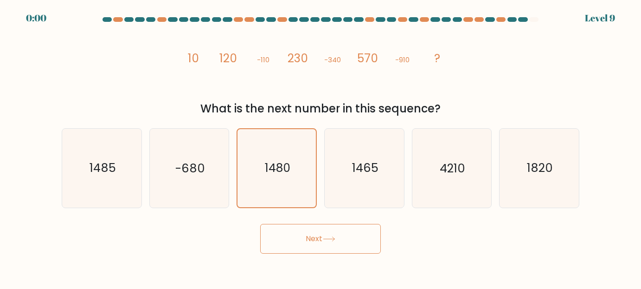
click at [320, 245] on button "Next" at bounding box center [320, 239] width 121 height 30
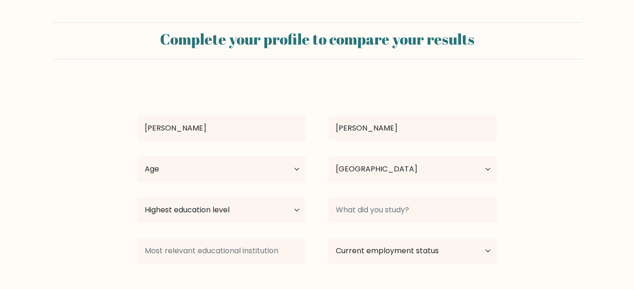
select select "KE"
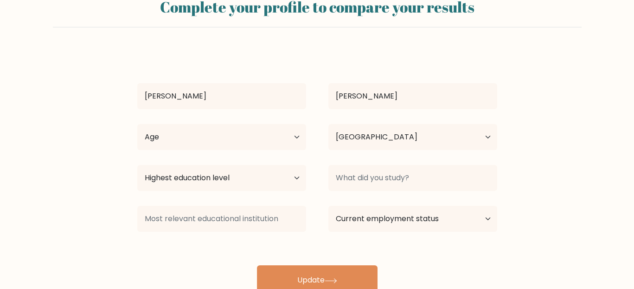
scroll to position [46, 0]
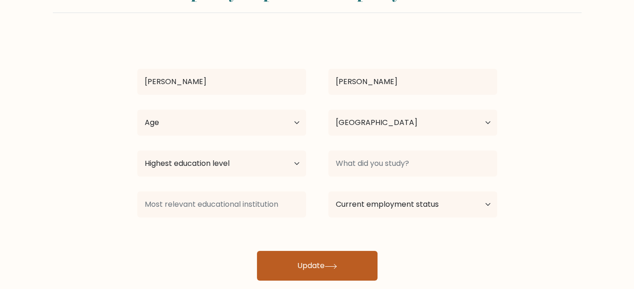
click at [296, 264] on button "Update" at bounding box center [317, 266] width 121 height 30
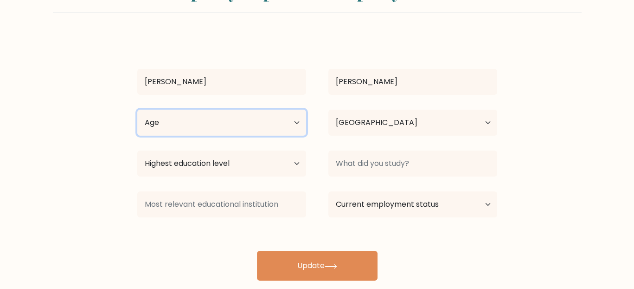
click at [231, 128] on select "Age Under 18 years old 18-24 years old 25-34 years old 35-44 years old 45-54 ye…" at bounding box center [221, 122] width 169 height 26
select select "18_24"
click at [137, 109] on select "Age Under 18 years old 18-24 years old 25-34 years old 35-44 years old 45-54 ye…" at bounding box center [221, 122] width 169 height 26
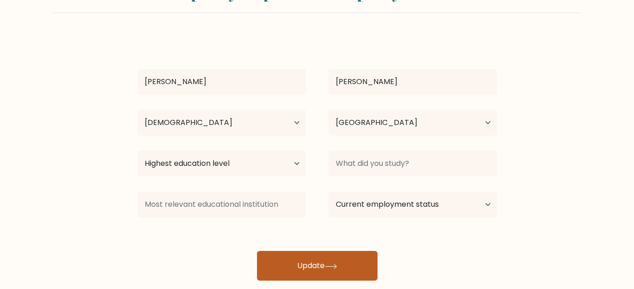
click at [276, 272] on button "Update" at bounding box center [317, 266] width 121 height 30
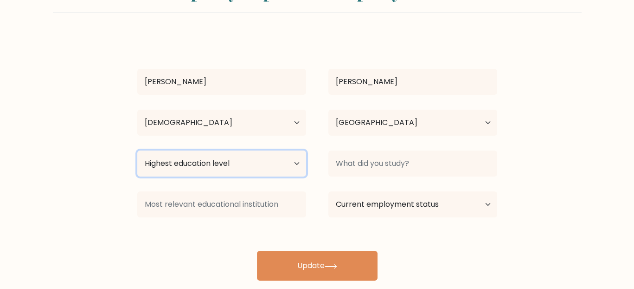
click at [231, 163] on select "Highest education level No schooling Primary Lower Secondary Upper Secondary Oc…" at bounding box center [221, 163] width 169 height 26
select select "occupation_specific"
click at [137, 150] on select "Highest education level No schooling Primary Lower Secondary Upper Secondary Oc…" at bounding box center [221, 163] width 169 height 26
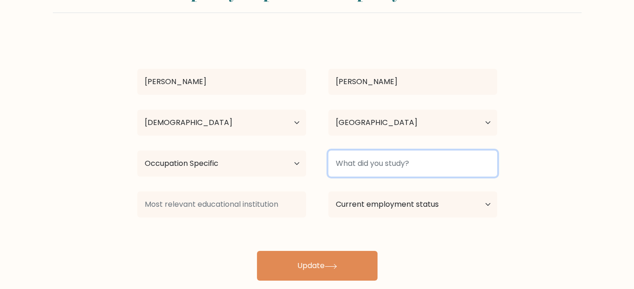
click at [352, 167] on input at bounding box center [412, 163] width 169 height 26
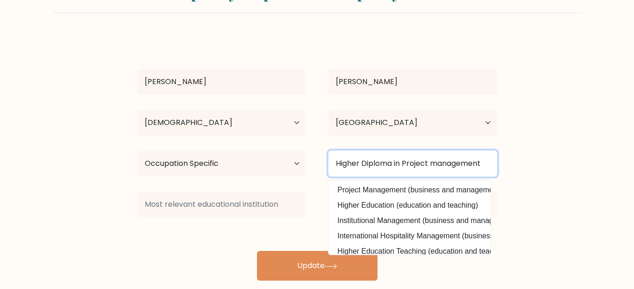
type input "Higher Diploma in Project management"
click at [257, 251] on button "Update" at bounding box center [317, 266] width 121 height 30
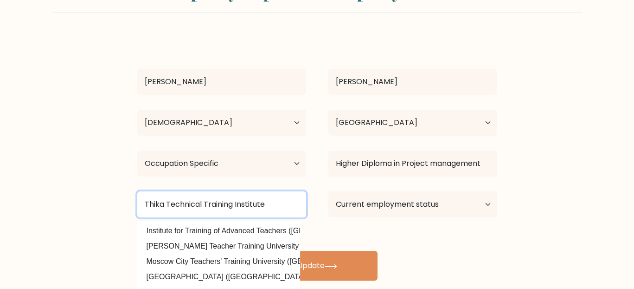
type input "Thika Technical Training Institute"
click at [257, 251] on button "Update" at bounding box center [317, 266] width 121 height 30
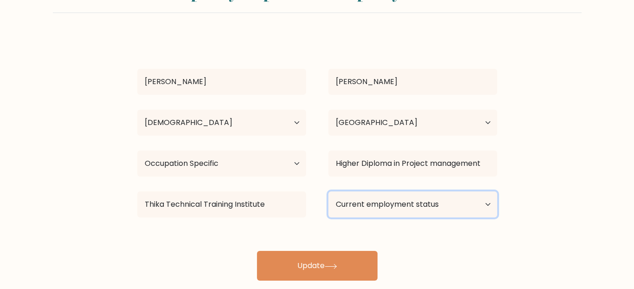
click at [353, 208] on select "Current employment status Employed Student Retired Other / prefer not to answer" at bounding box center [412, 204] width 169 height 26
select select "other"
click at [328, 191] on select "Current employment status Employed Student Retired Other / prefer not to answer" at bounding box center [412, 204] width 169 height 26
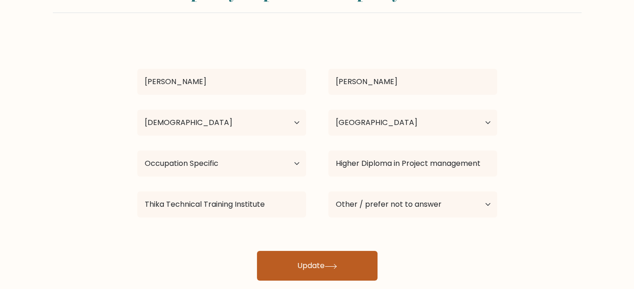
click at [334, 265] on icon at bounding box center [331, 266] width 13 height 5
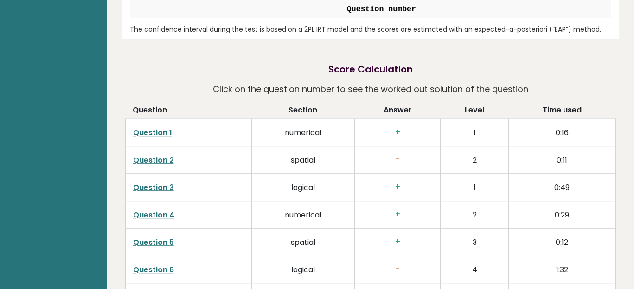
scroll to position [1318, 0]
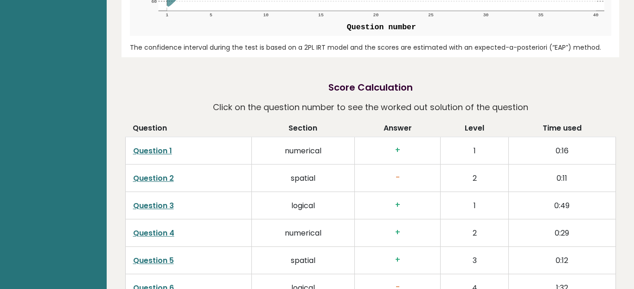
click at [166, 150] on link "Question 1" at bounding box center [152, 150] width 39 height 11
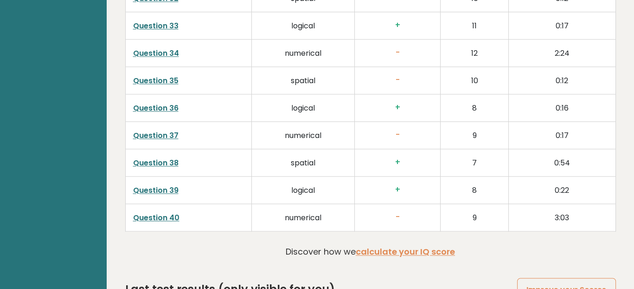
scroll to position [2385, 0]
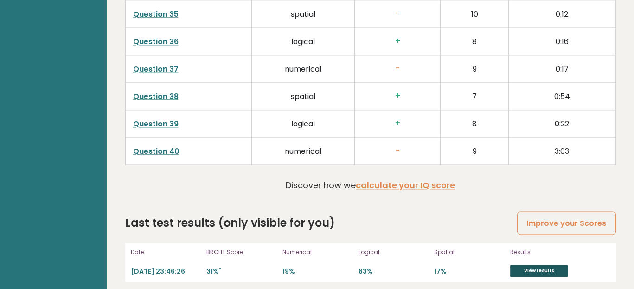
click at [556, 267] on link "View results" at bounding box center [539, 270] width 58 height 12
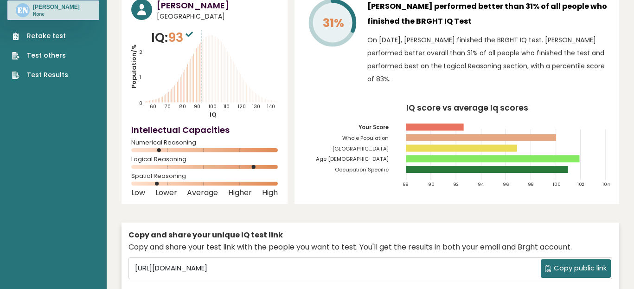
scroll to position [0, 0]
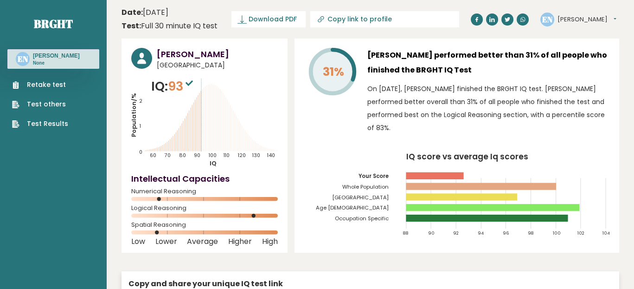
click at [573, 17] on button "[PERSON_NAME]" at bounding box center [587, 19] width 59 height 9
click at [572, 15] on button "[PERSON_NAME]" at bounding box center [587, 19] width 59 height 9
click at [75, 59] on h3 "Esther Njoroge" at bounding box center [56, 55] width 47 height 7
click at [58, 59] on h3 "[PERSON_NAME]" at bounding box center [56, 55] width 47 height 7
click at [56, 60] on p "None" at bounding box center [56, 63] width 47 height 6
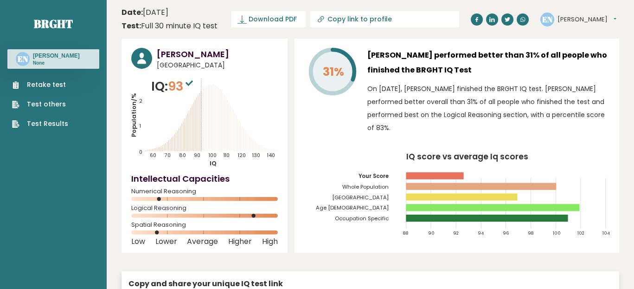
click at [57, 61] on p "None" at bounding box center [56, 63] width 47 height 6
click at [571, 23] on button "[PERSON_NAME]" at bounding box center [587, 19] width 59 height 9
click at [574, 45] on link "Profile" at bounding box center [581, 46] width 47 height 13
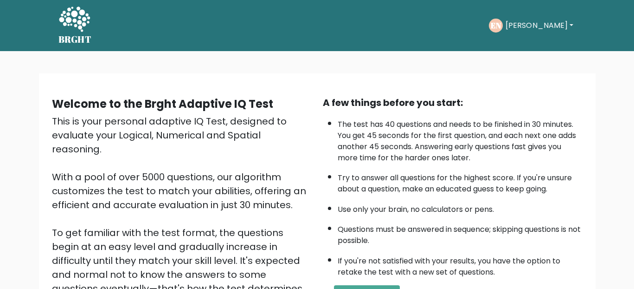
click at [536, 22] on button "[PERSON_NAME]" at bounding box center [539, 25] width 73 height 12
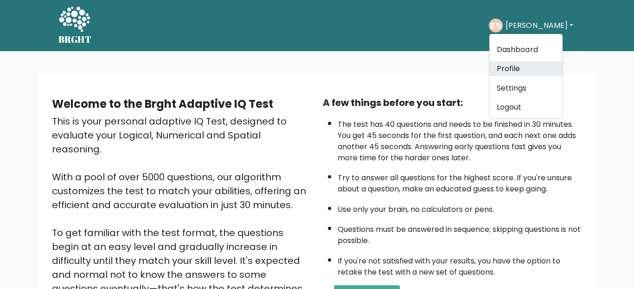
click at [524, 75] on link "Profile" at bounding box center [525, 68] width 73 height 15
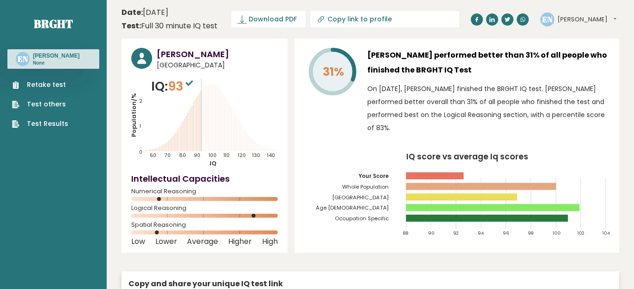
click at [193, 83] on icon at bounding box center [189, 83] width 7 height 6
click at [59, 121] on link "Test Results" at bounding box center [40, 124] width 56 height 10
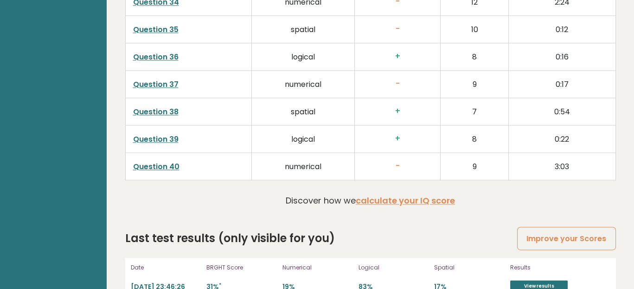
scroll to position [2385, 0]
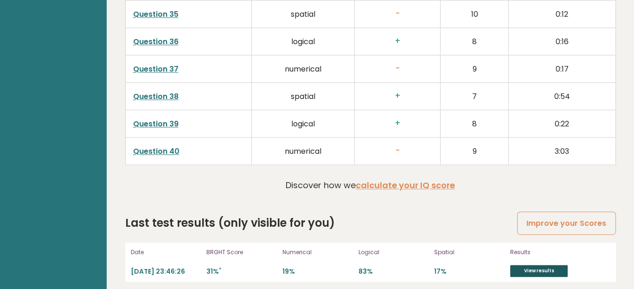
click at [538, 264] on link "View results" at bounding box center [539, 270] width 58 height 12
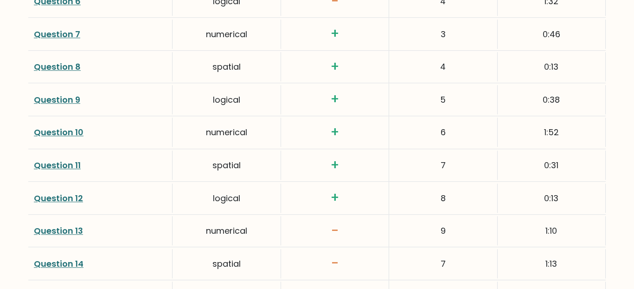
scroll to position [1577, 0]
